Goal: Browse casually

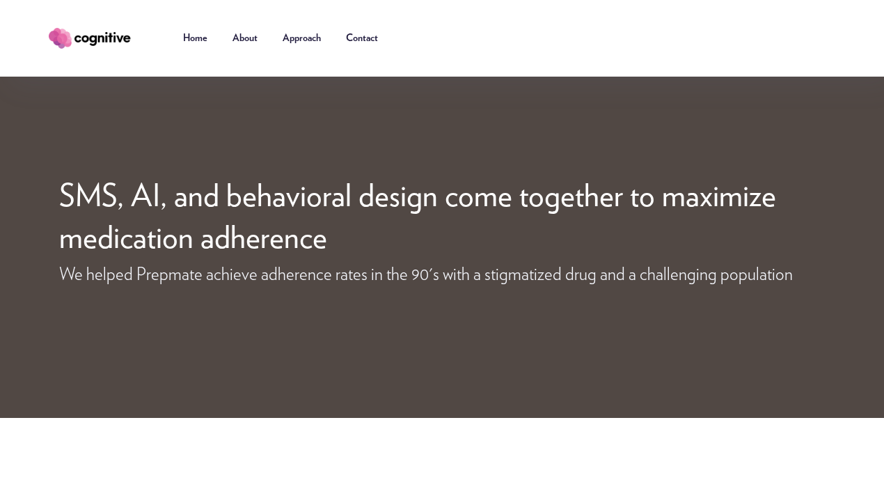
click at [104, 40] on img "home" at bounding box center [90, 38] width 90 height 26
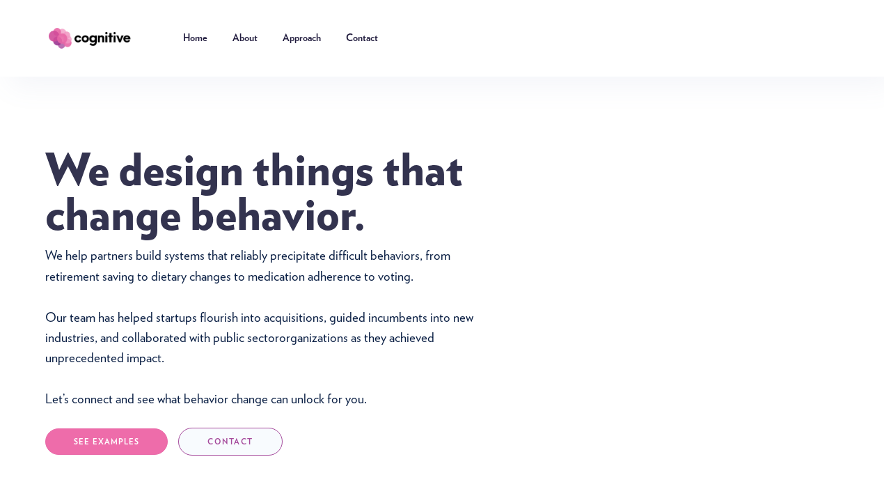
click at [583, 144] on div "We design things that change behavior. We help partners build systems that reli…" at bounding box center [442, 335] width 884 height 517
click at [568, 150] on div "We design things that change behavior. We help partners build systems that reli…" at bounding box center [442, 371] width 794 height 443
click at [505, 86] on div "We design things that change behavior. We help partners build systems that reli…" at bounding box center [442, 335] width 884 height 517
